Goal: Navigation & Orientation: Find specific page/section

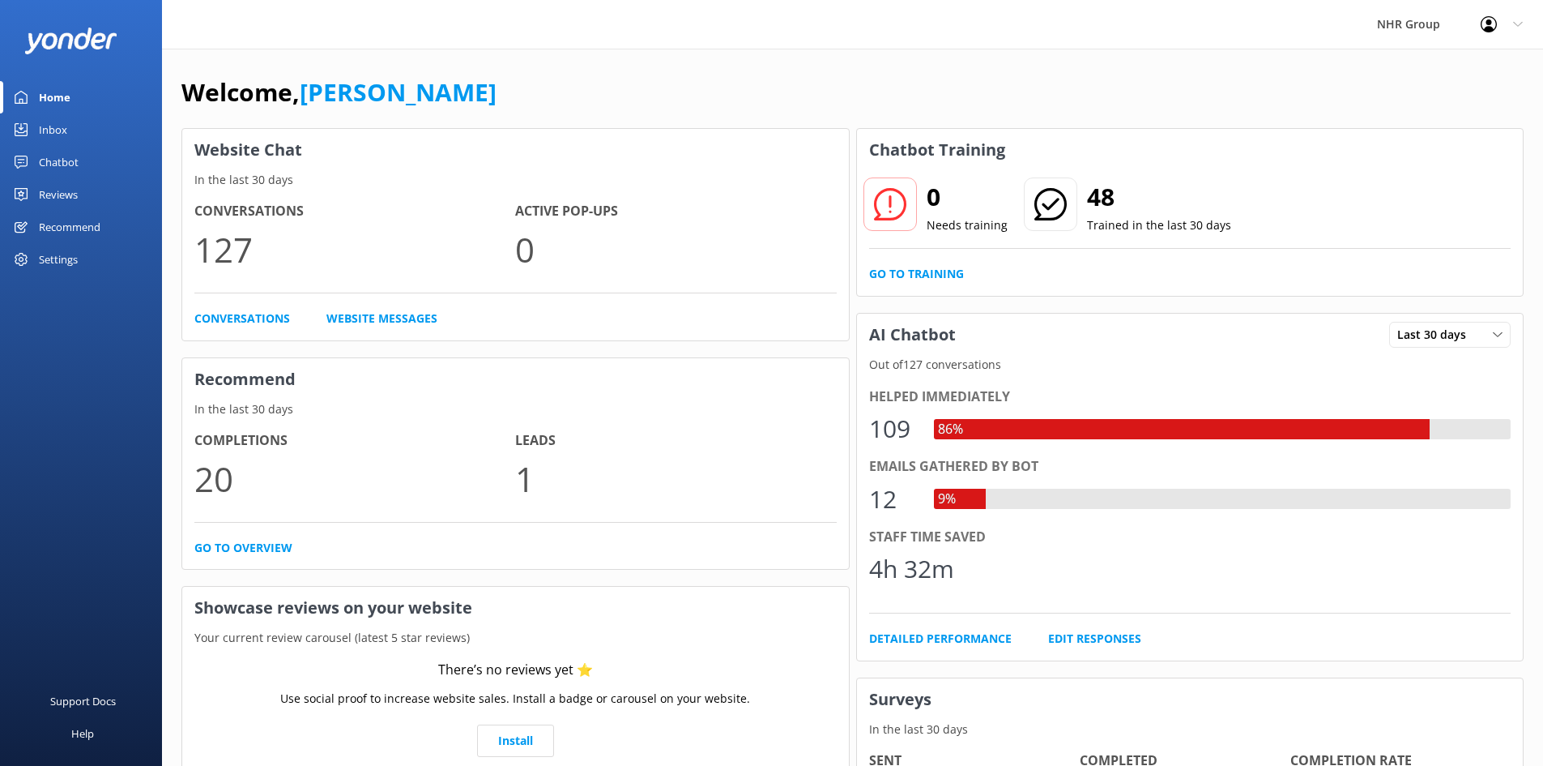
click at [45, 130] on div "Inbox" at bounding box center [53, 129] width 28 height 32
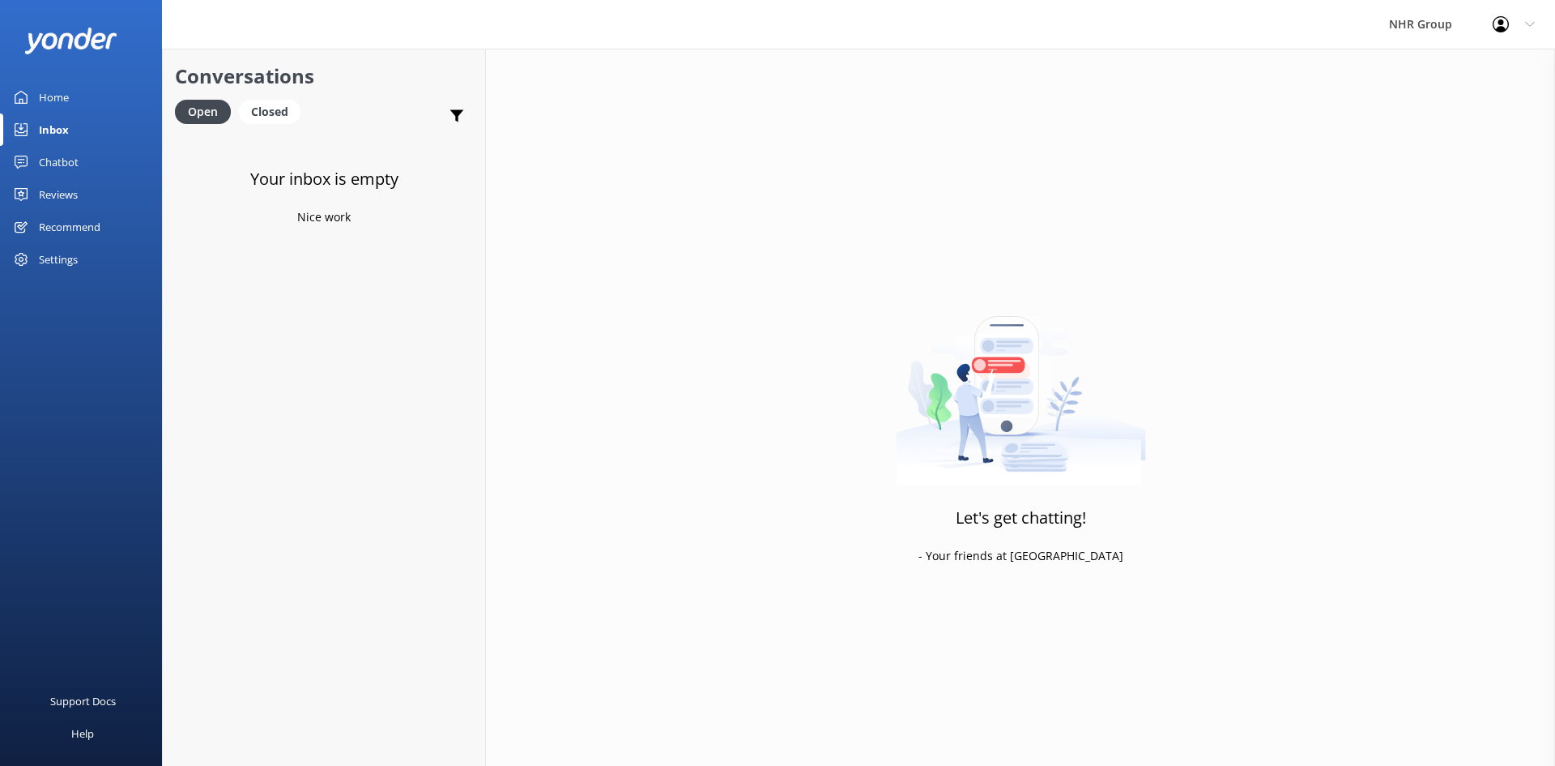
click at [42, 95] on div "Home" at bounding box center [54, 97] width 30 height 32
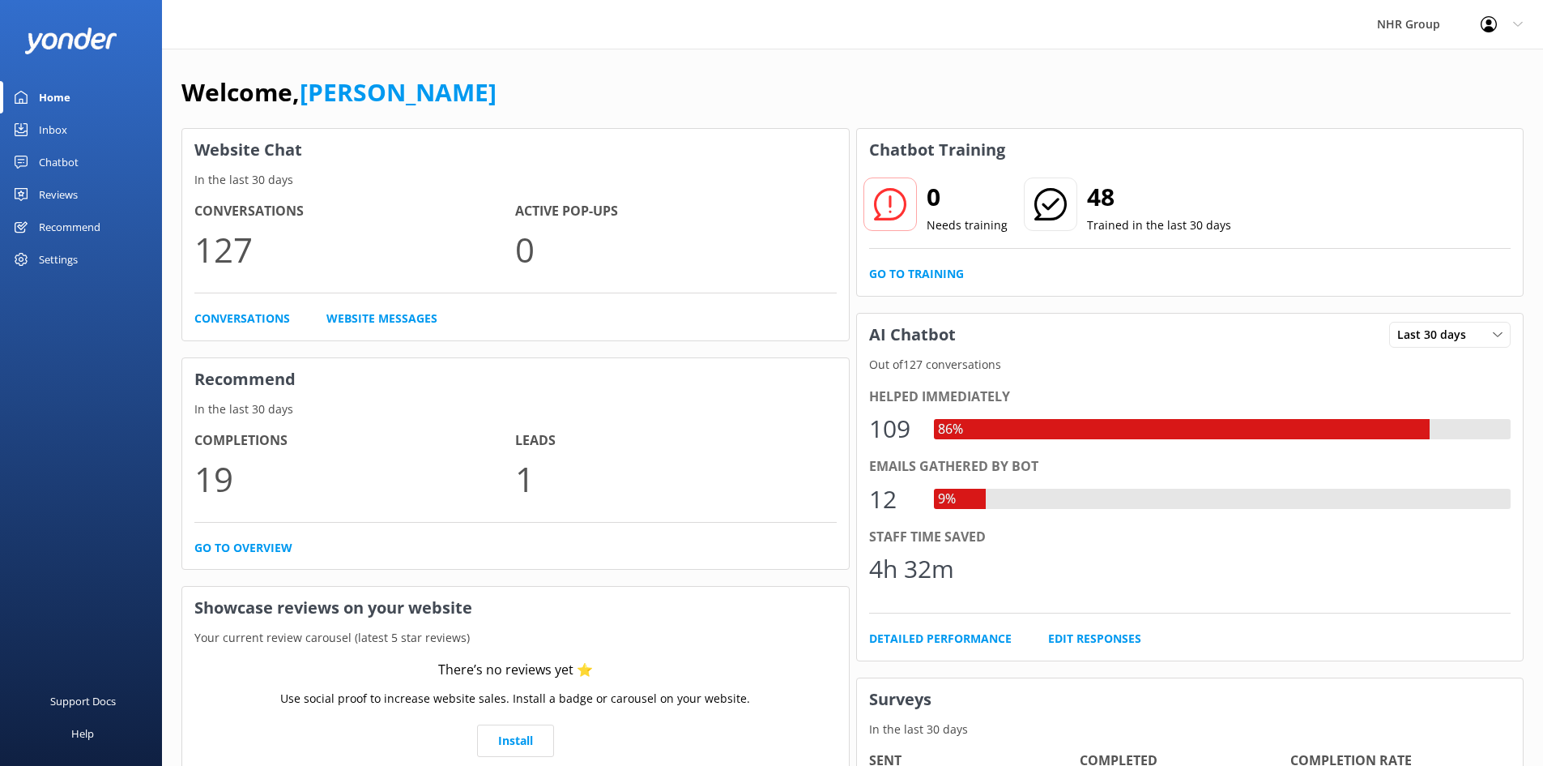
drag, startPoint x: 62, startPoint y: 129, endPoint x: 90, endPoint y: 113, distance: 31.6
click at [65, 127] on div "Inbox" at bounding box center [53, 129] width 28 height 32
